Goal: Information Seeking & Learning: Find contact information

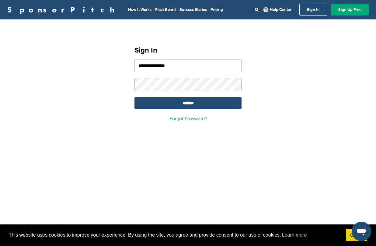
type input "**********"
click at [186, 104] on input "*******" at bounding box center [187, 103] width 107 height 12
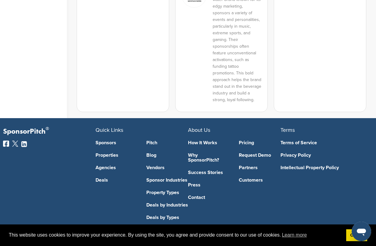
scroll to position [602, 0]
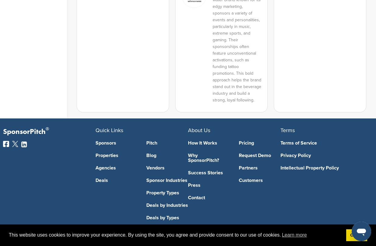
click at [101, 178] on link "Deals" at bounding box center [117, 180] width 42 height 5
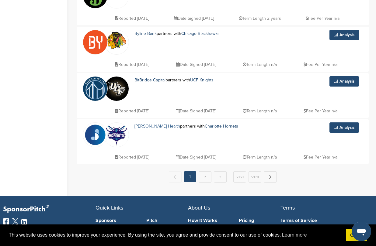
scroll to position [431, 0]
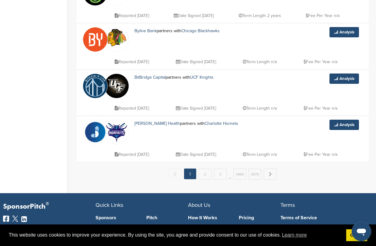
click at [203, 175] on link "2" at bounding box center [205, 174] width 13 height 11
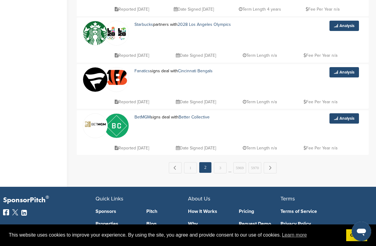
scroll to position [442, 0]
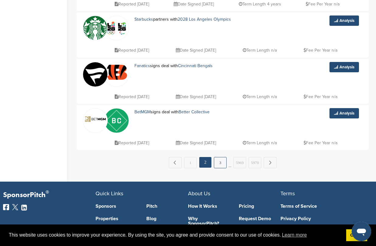
click at [220, 163] on link "3" at bounding box center [220, 162] width 13 height 11
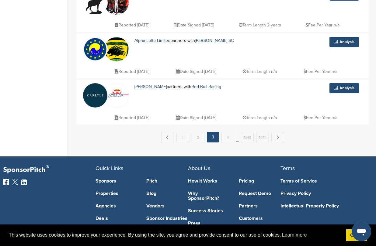
scroll to position [468, 0]
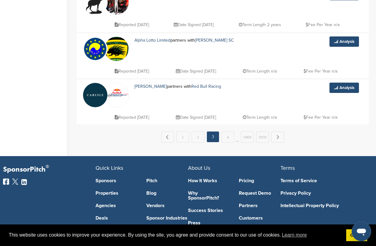
click at [226, 136] on link "4" at bounding box center [227, 137] width 13 height 11
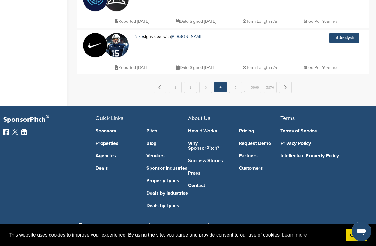
scroll to position [518, 0]
click at [234, 86] on link "5" at bounding box center [235, 87] width 13 height 11
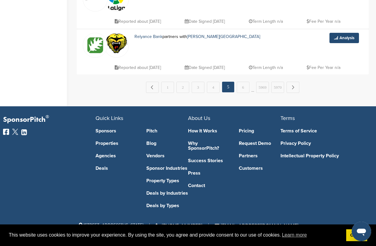
click at [211, 89] on link "4" at bounding box center [213, 87] width 13 height 11
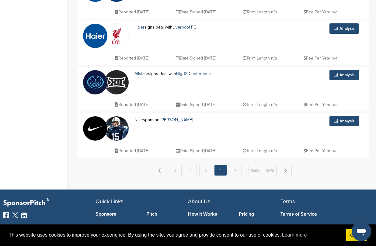
scroll to position [436, 0]
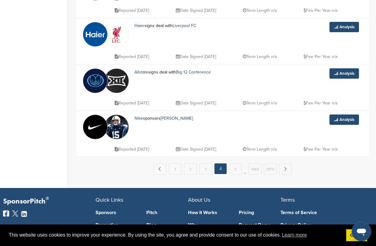
click at [203, 170] on link "3" at bounding box center [205, 169] width 13 height 11
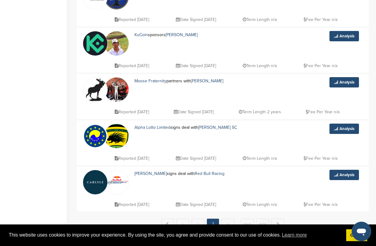
scroll to position [382, 0]
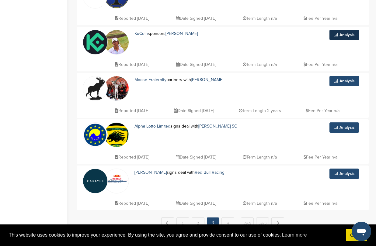
click at [344, 34] on link "Analysis" at bounding box center [344, 35] width 30 height 10
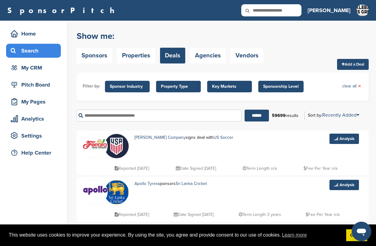
scroll to position [0, 0]
click at [131, 86] on span "Sponsor Industry" at bounding box center [127, 86] width 35 height 7
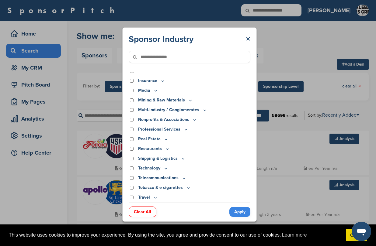
scroll to position [150, 0]
click at [143, 198] on p "Travel" at bounding box center [148, 198] width 20 height 7
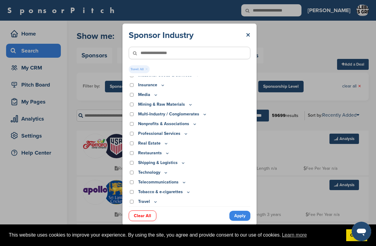
click at [242, 215] on link "Apply" at bounding box center [239, 216] width 21 height 10
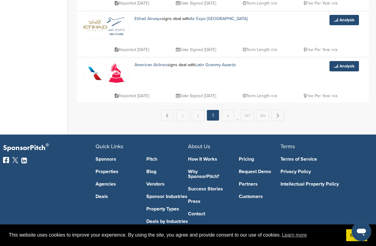
scroll to position [497, 0]
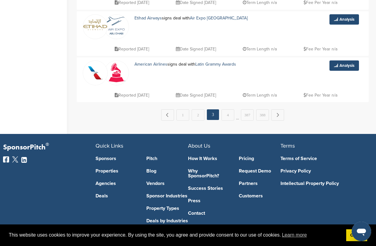
click at [181, 115] on link "1" at bounding box center [182, 115] width 13 height 11
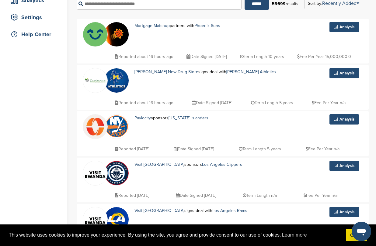
scroll to position [120, 0]
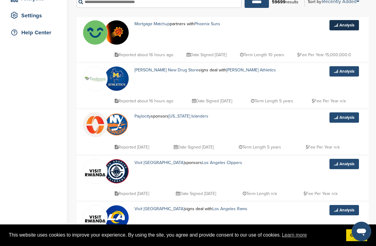
click at [343, 26] on link "Analysis" at bounding box center [344, 25] width 30 height 10
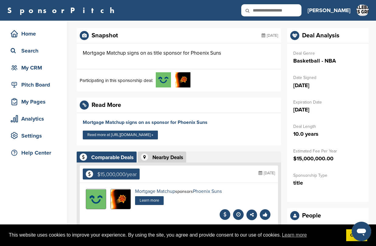
scroll to position [6, 0]
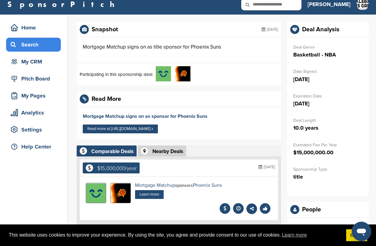
click at [24, 45] on div "Search" at bounding box center [35, 44] width 52 height 11
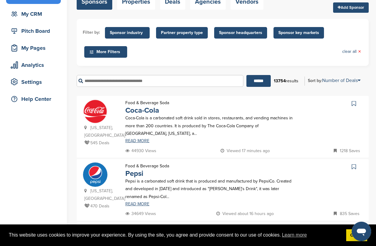
scroll to position [54, 0]
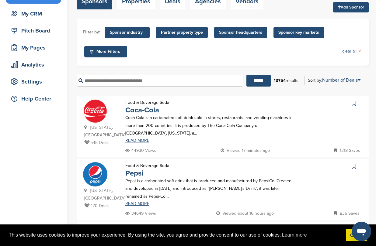
click at [100, 82] on input "text" at bounding box center [160, 81] width 167 height 12
click at [253, 82] on input "******" at bounding box center [258, 81] width 24 height 12
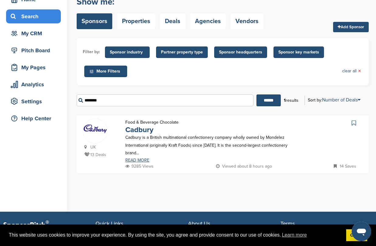
scroll to position [36, 0]
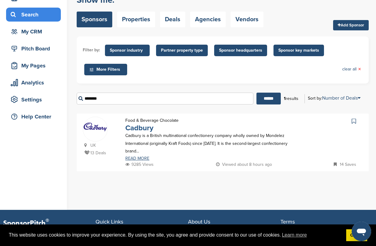
click at [135, 131] on link "Cadbury" at bounding box center [139, 128] width 28 height 9
click at [108, 100] on input "*******" at bounding box center [165, 99] width 177 height 12
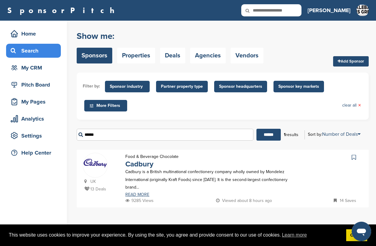
scroll to position [0, 0]
type input "*"
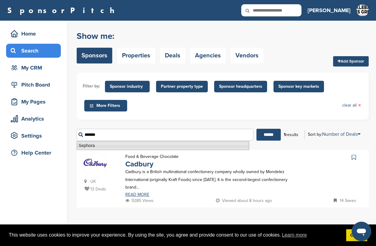
click at [91, 146] on li "Sephora" at bounding box center [163, 145] width 172 height 9
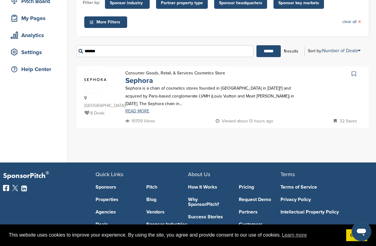
scroll to position [84, 0]
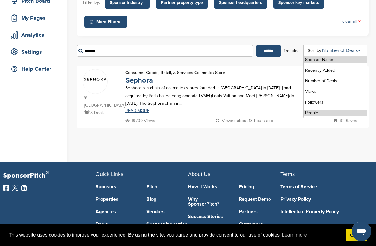
type input "*******"
click at [309, 112] on li "People" at bounding box center [335, 113] width 63 height 6
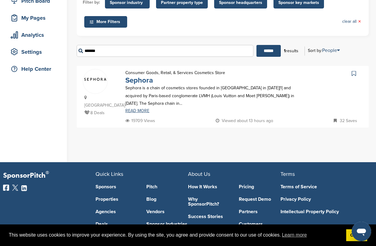
click at [137, 83] on link "Sephora" at bounding box center [139, 80] width 28 height 9
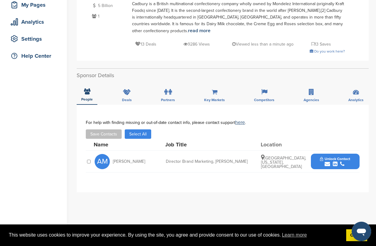
scroll to position [99, 0]
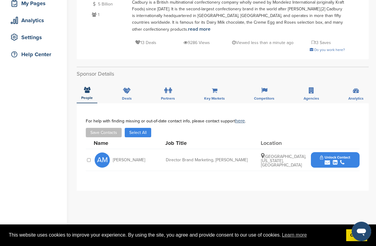
click at [328, 159] on span "Unlock Contact" at bounding box center [335, 157] width 30 height 4
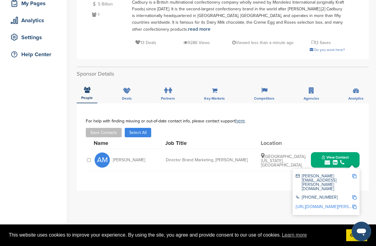
click at [236, 173] on div "**********" at bounding box center [223, 147] width 274 height 57
